Goal: Information Seeking & Learning: Understand process/instructions

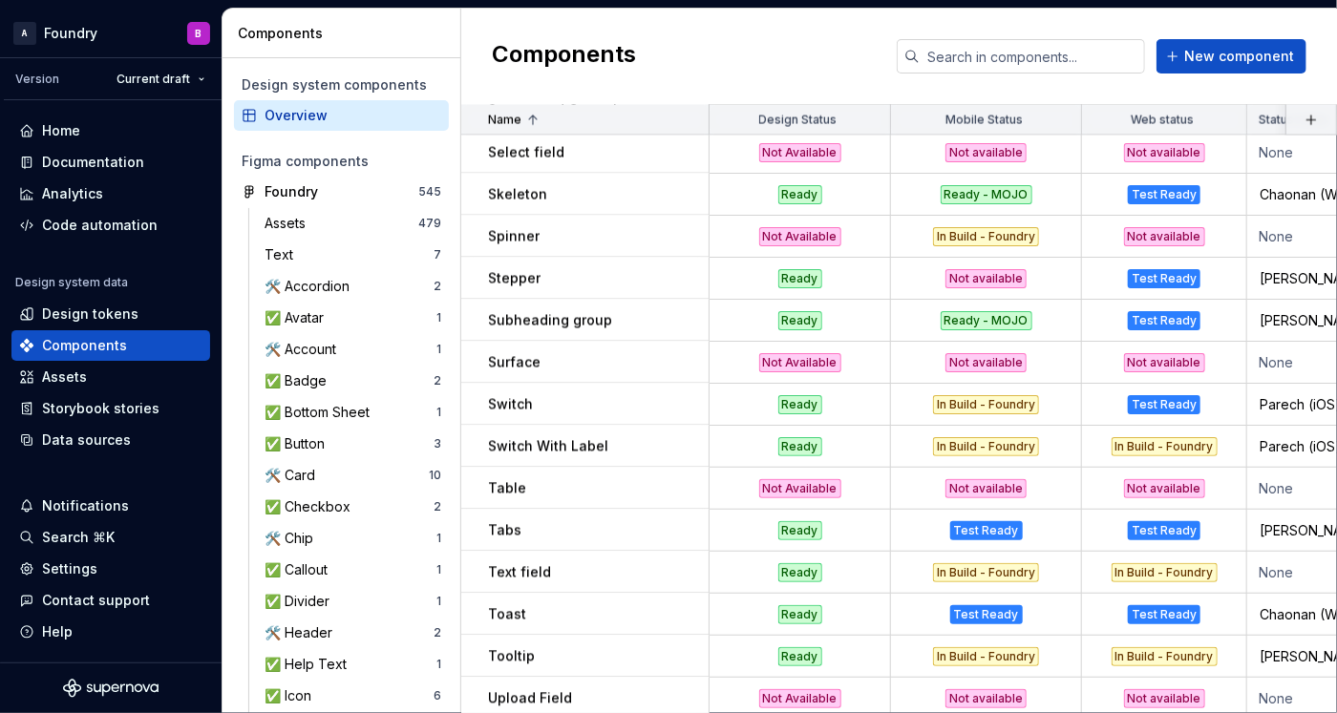
scroll to position [1704, 0]
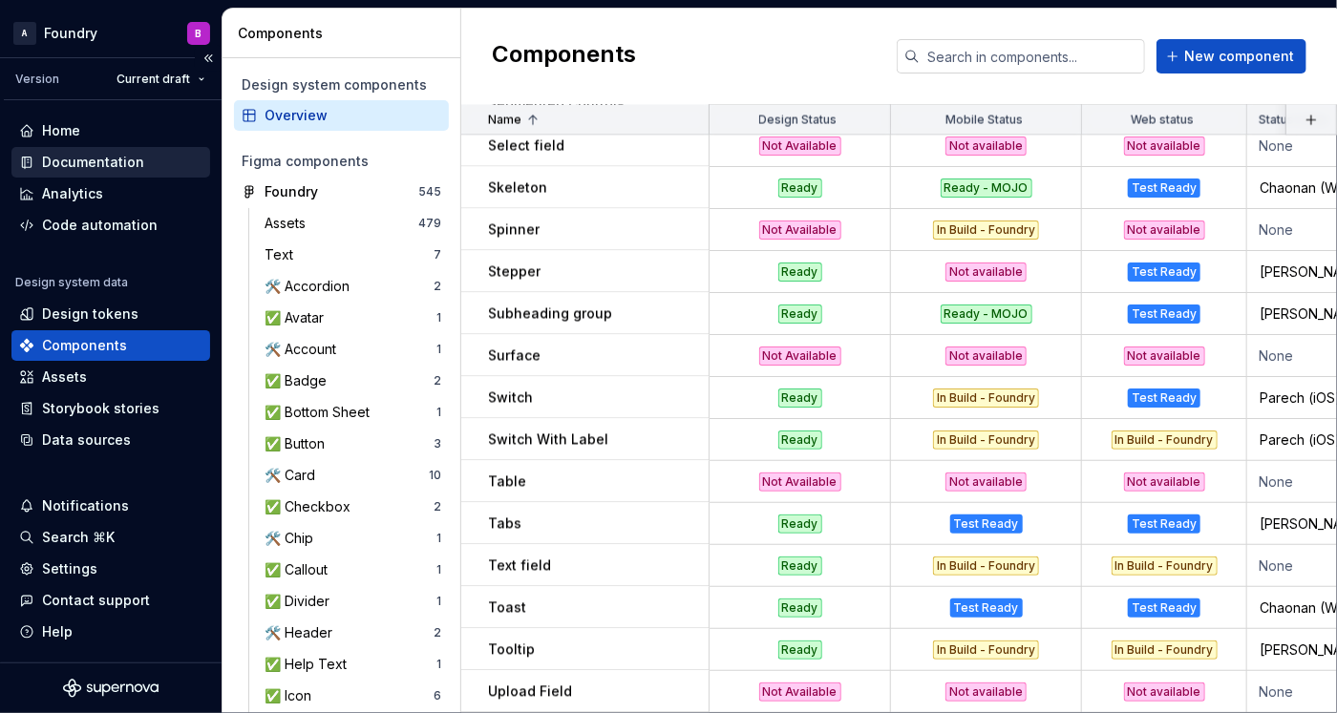
click at [117, 162] on div "Documentation" at bounding box center [93, 162] width 102 height 19
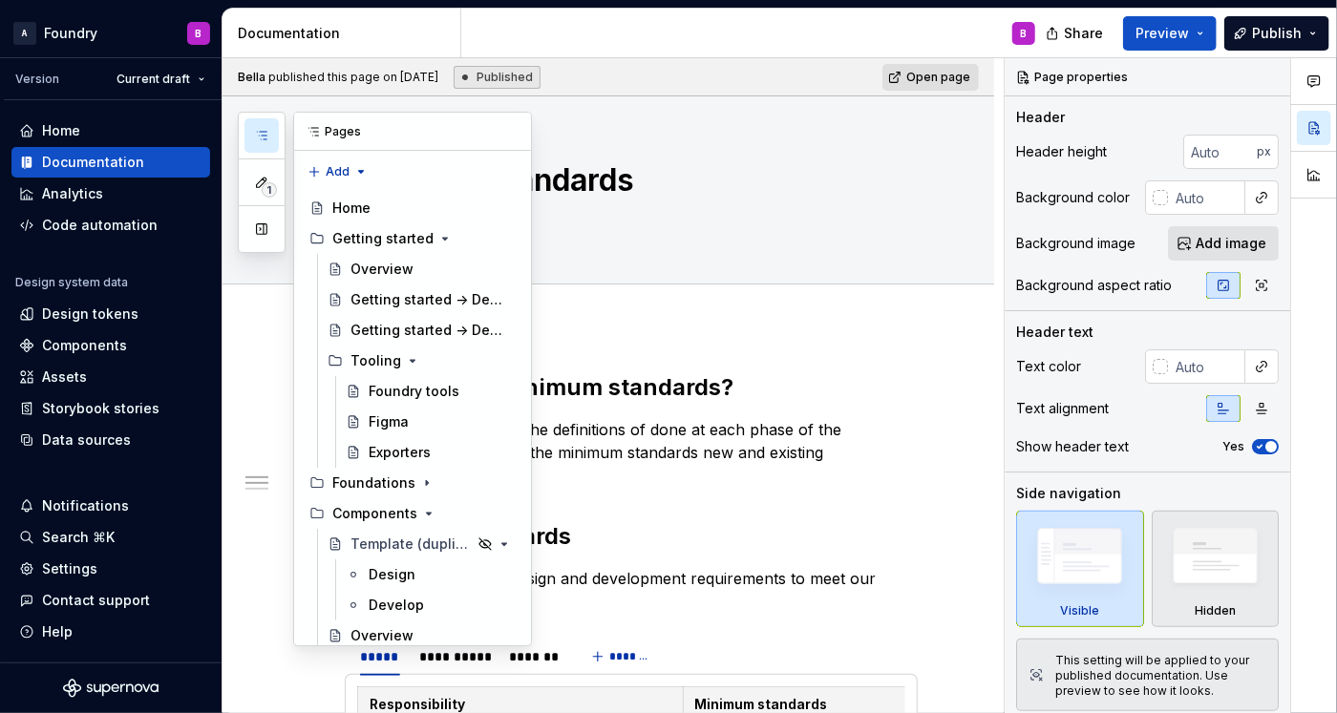
click at [249, 133] on button "button" at bounding box center [261, 135] width 34 height 34
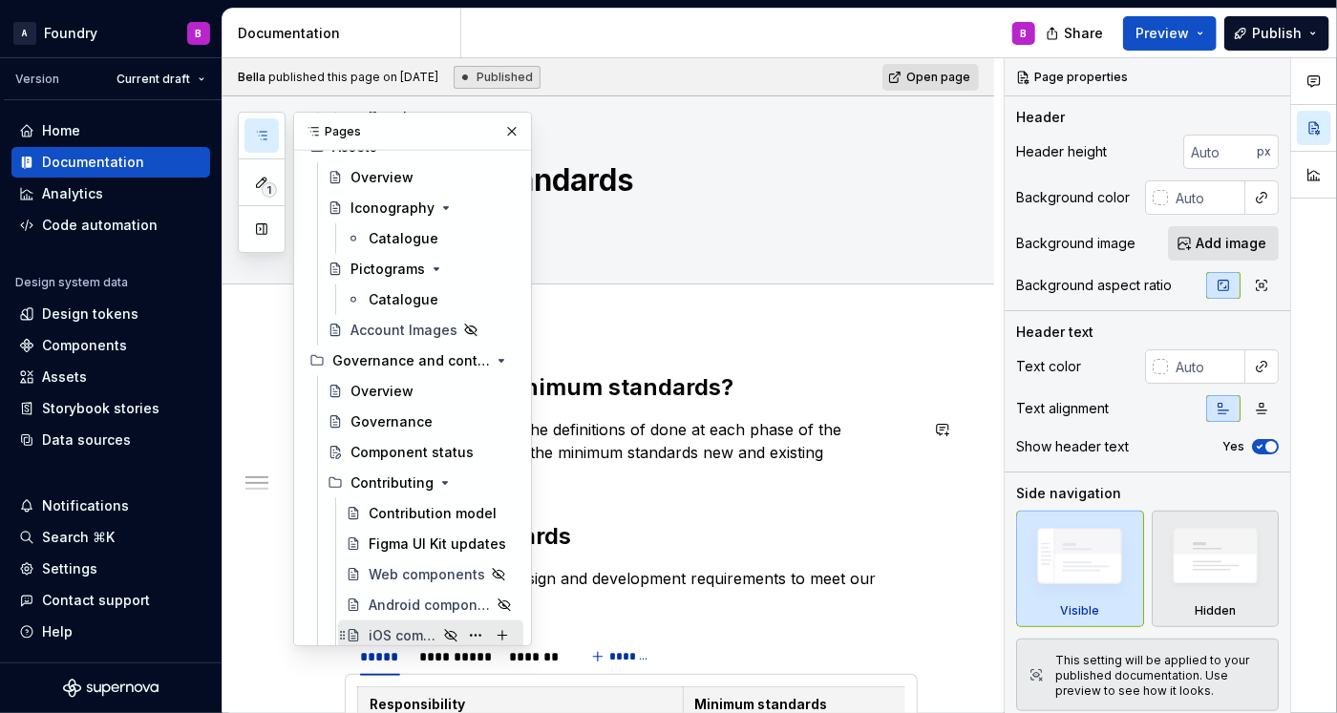
scroll to position [4774, 0]
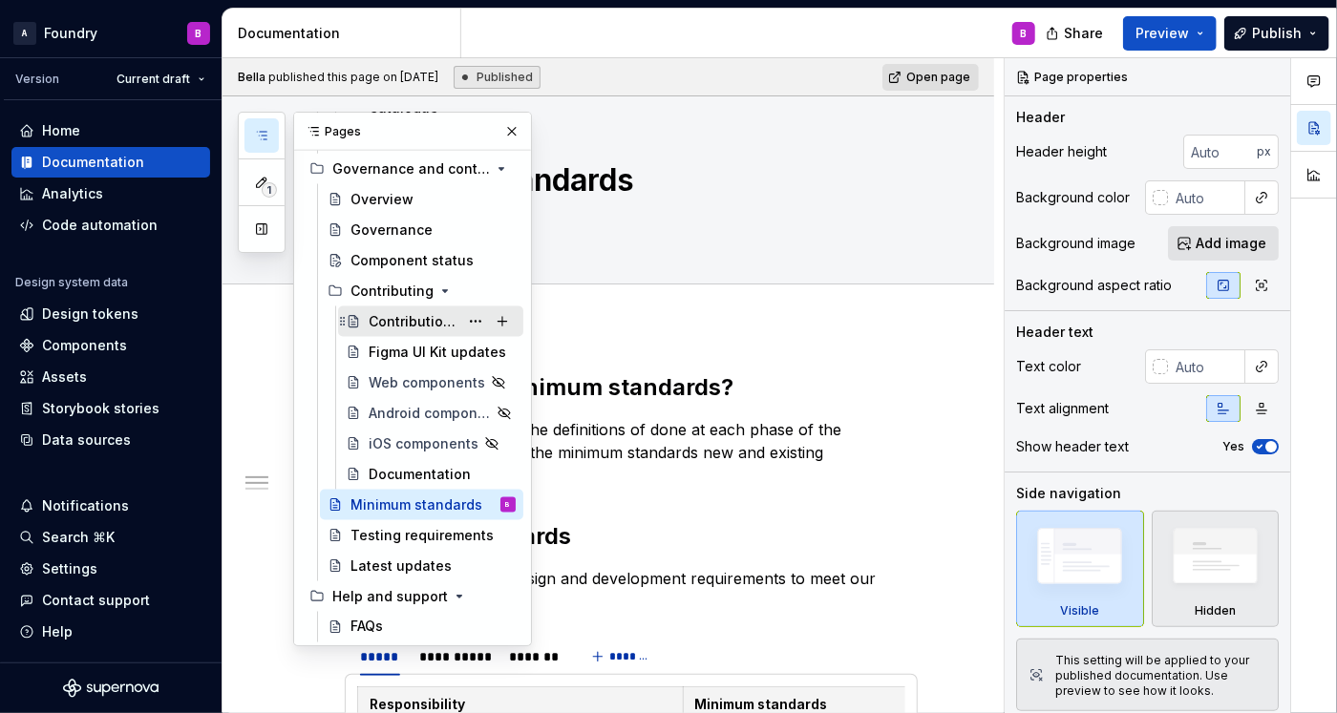
click at [414, 316] on div "Contribution model" at bounding box center [413, 321] width 90 height 19
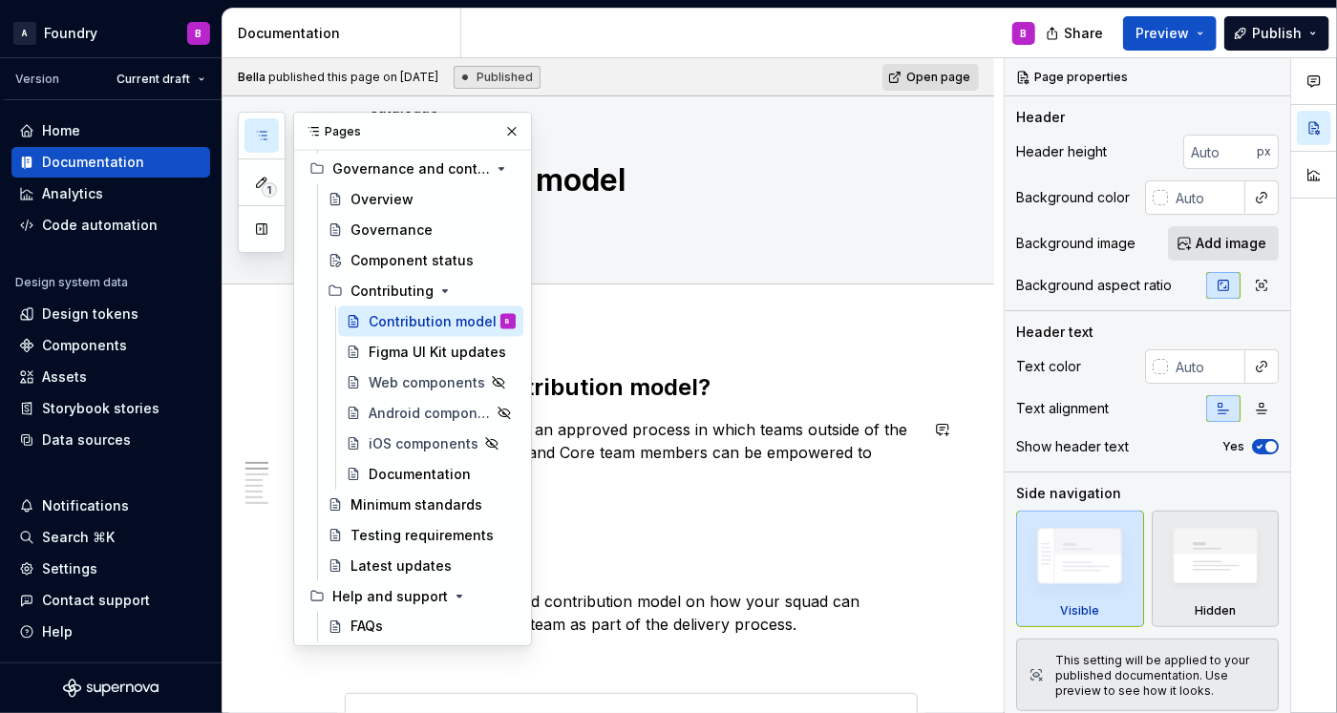
click at [764, 468] on p "The contribution model is an approved process in which teams outside of the Fou…" at bounding box center [631, 464] width 573 height 92
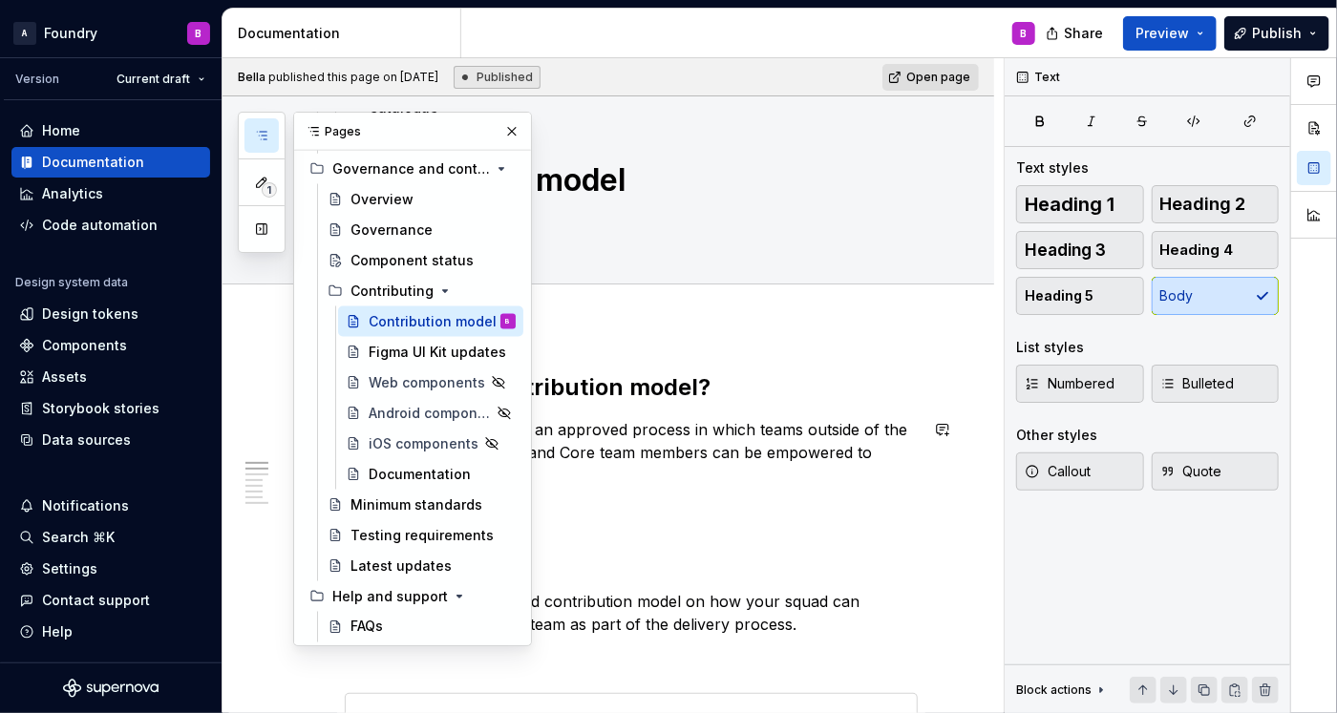
scroll to position [127, 0]
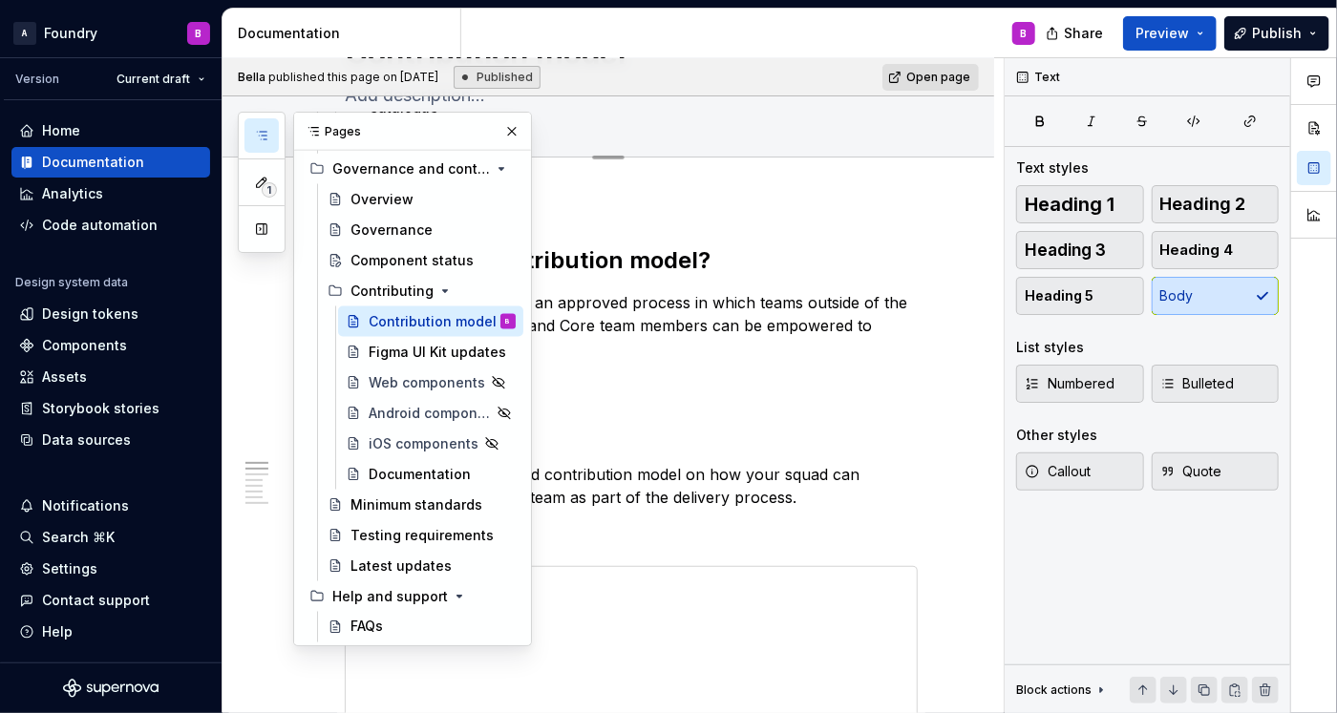
drag, startPoint x: 490, startPoint y: 127, endPoint x: 499, endPoint y: 136, distance: 12.8
click at [498, 128] on button "button" at bounding box center [511, 131] width 27 height 27
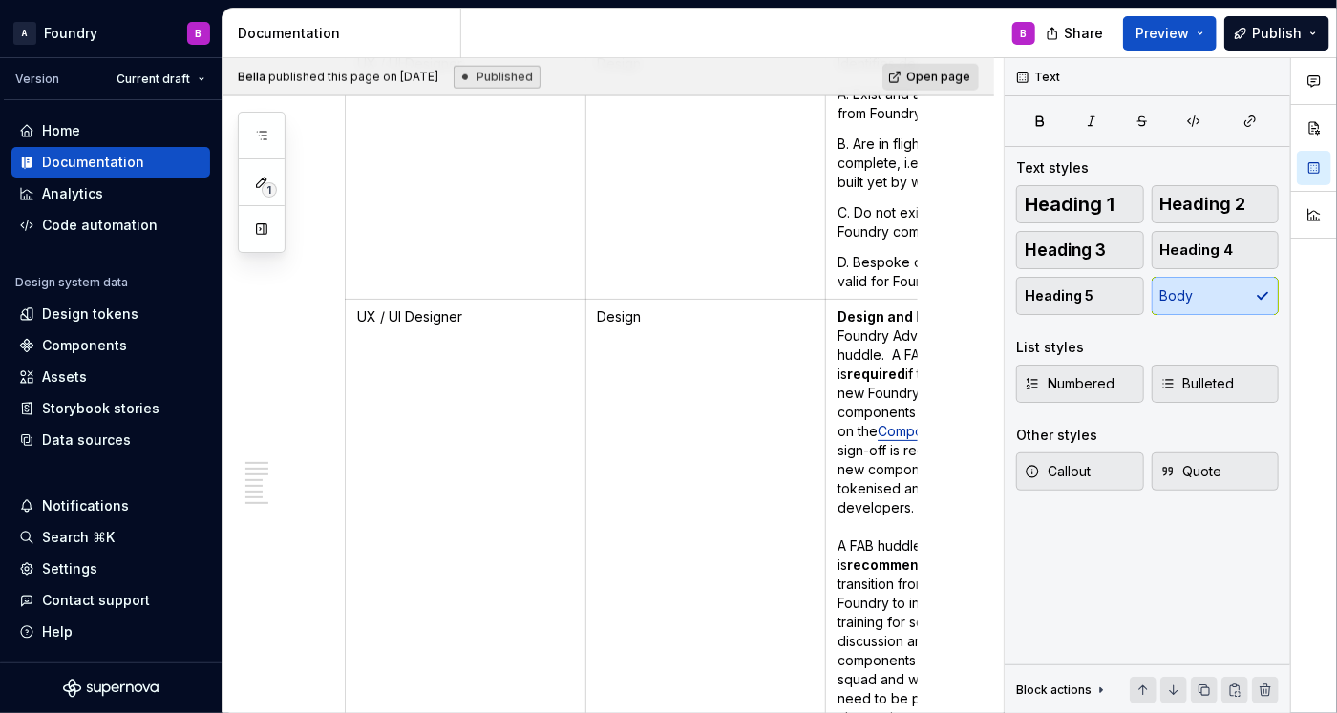
scroll to position [1527, 0]
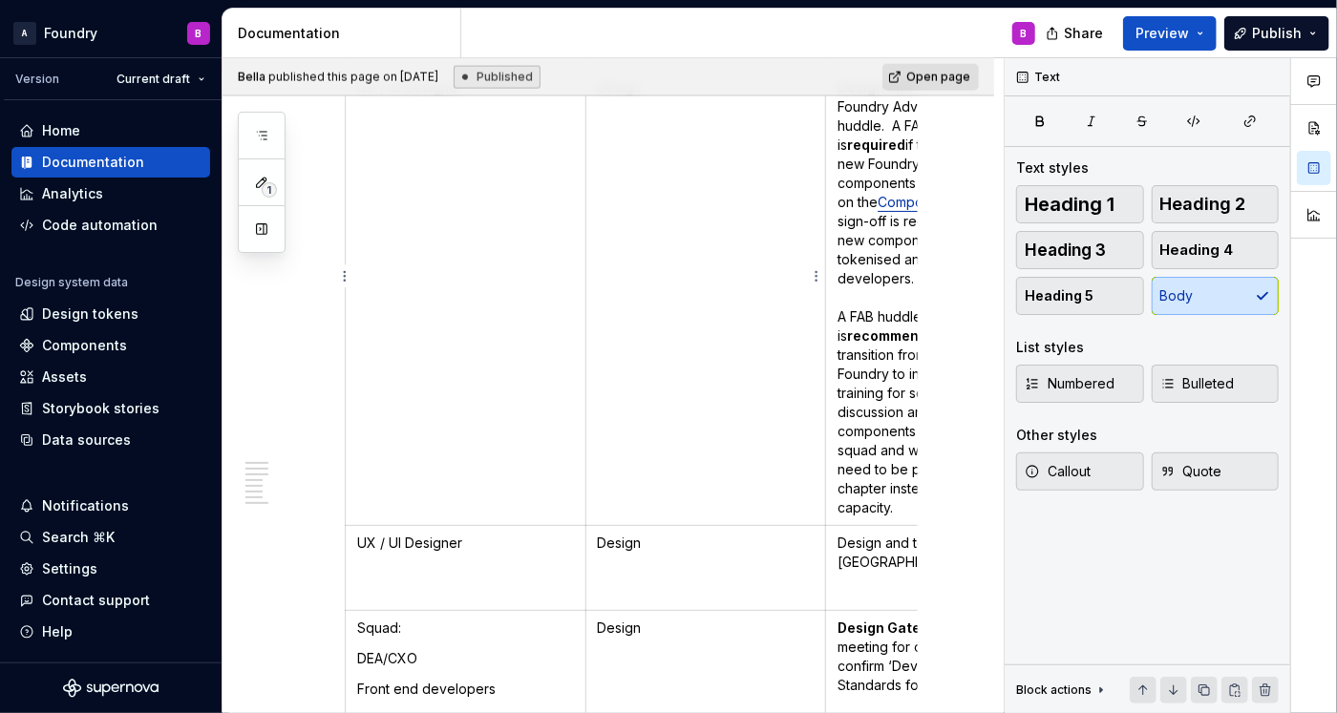
click at [749, 271] on td "Design" at bounding box center [705, 298] width 241 height 455
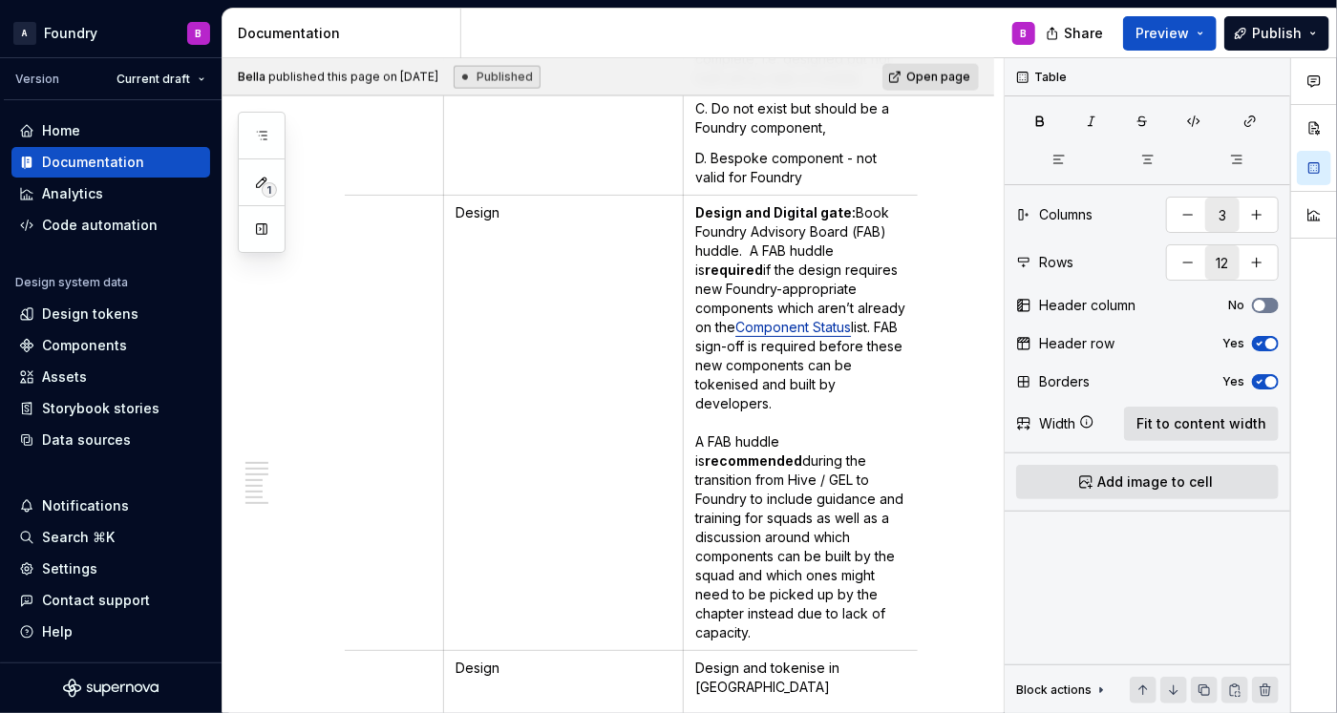
scroll to position [0, 151]
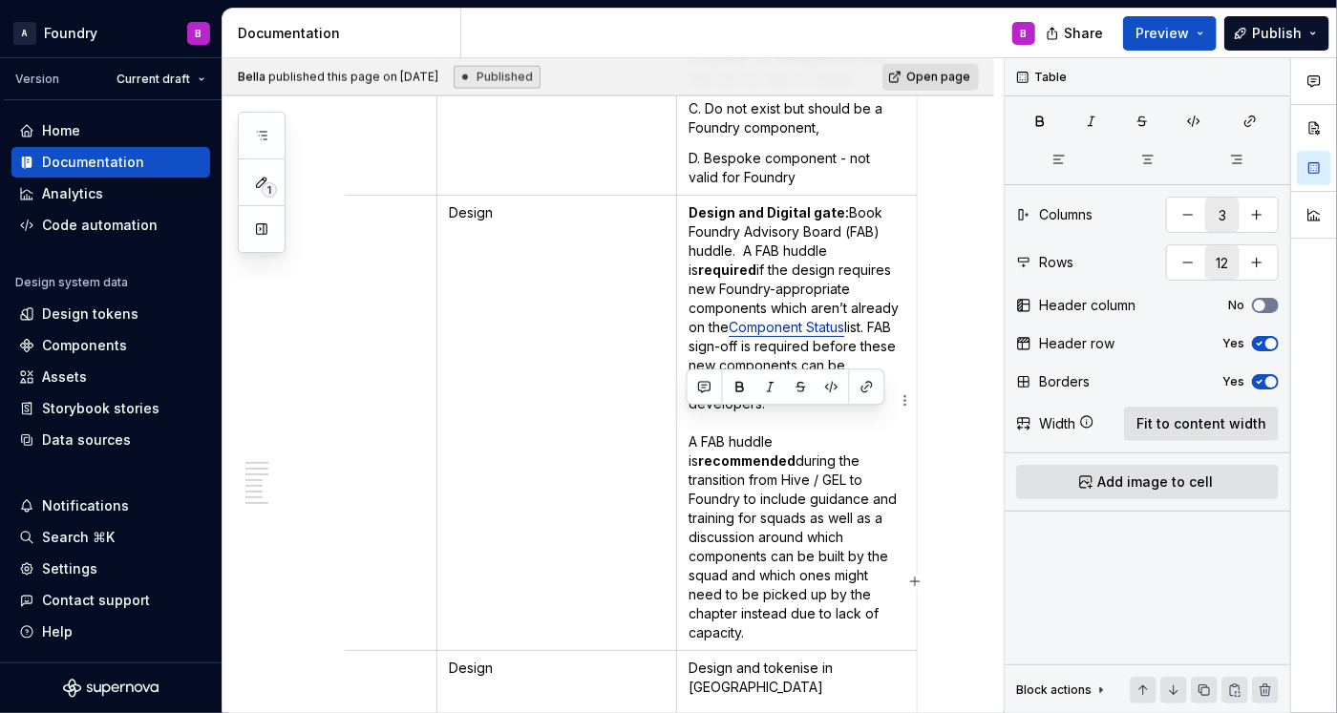
drag, startPoint x: 764, startPoint y: 595, endPoint x: 686, endPoint y: 417, distance: 193.7
click at [688, 417] on p "Design and Digital gate:  Book Foundry Advisory Board (FAB) huddle. A FAB huddl…" at bounding box center [796, 422] width 217 height 439
click at [785, 442] on p "Design and Digital gate:  Book Foundry Advisory Board (FAB) huddle. A FAB huddl…" at bounding box center [796, 422] width 217 height 439
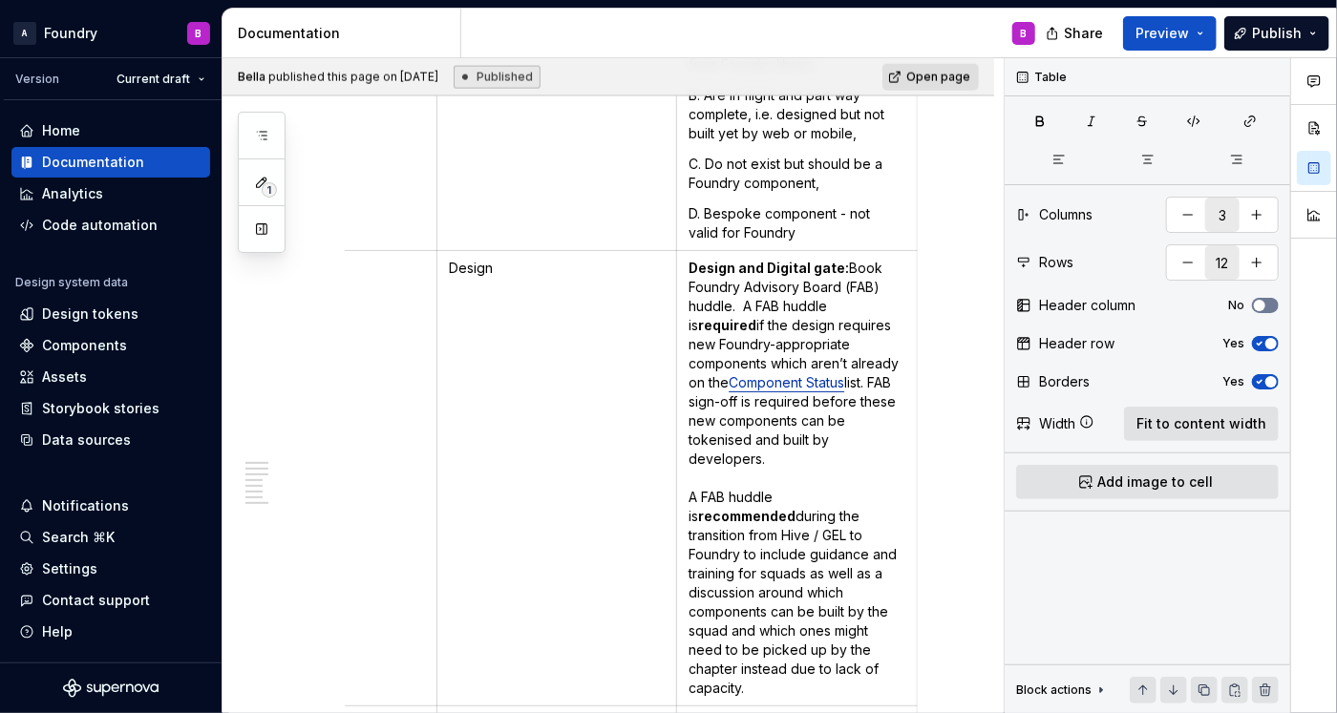
scroll to position [1349, 0]
type textarea "*"
